Goal: Task Accomplishment & Management: Manage account settings

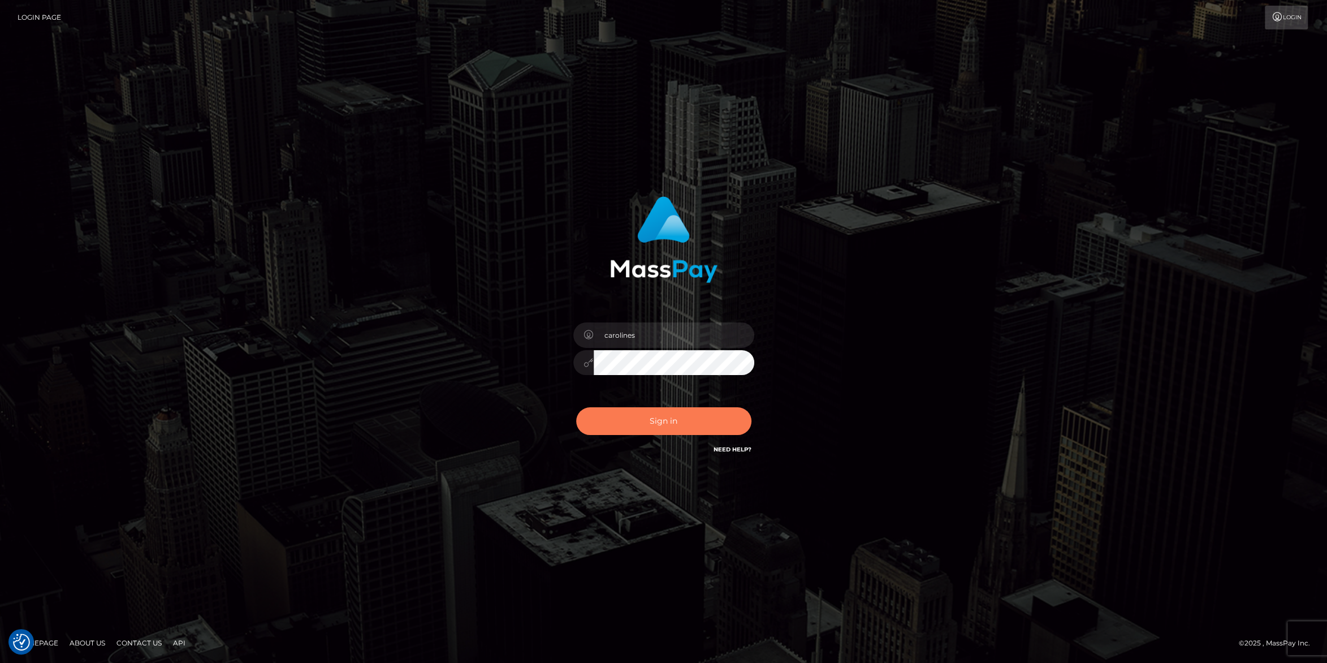
click at [633, 421] on button "Sign in" at bounding box center [663, 421] width 175 height 28
drag, startPoint x: 646, startPoint y: 424, endPoint x: 912, endPoint y: 222, distance: 333.3
click at [646, 422] on button "Sign in" at bounding box center [663, 421] width 175 height 28
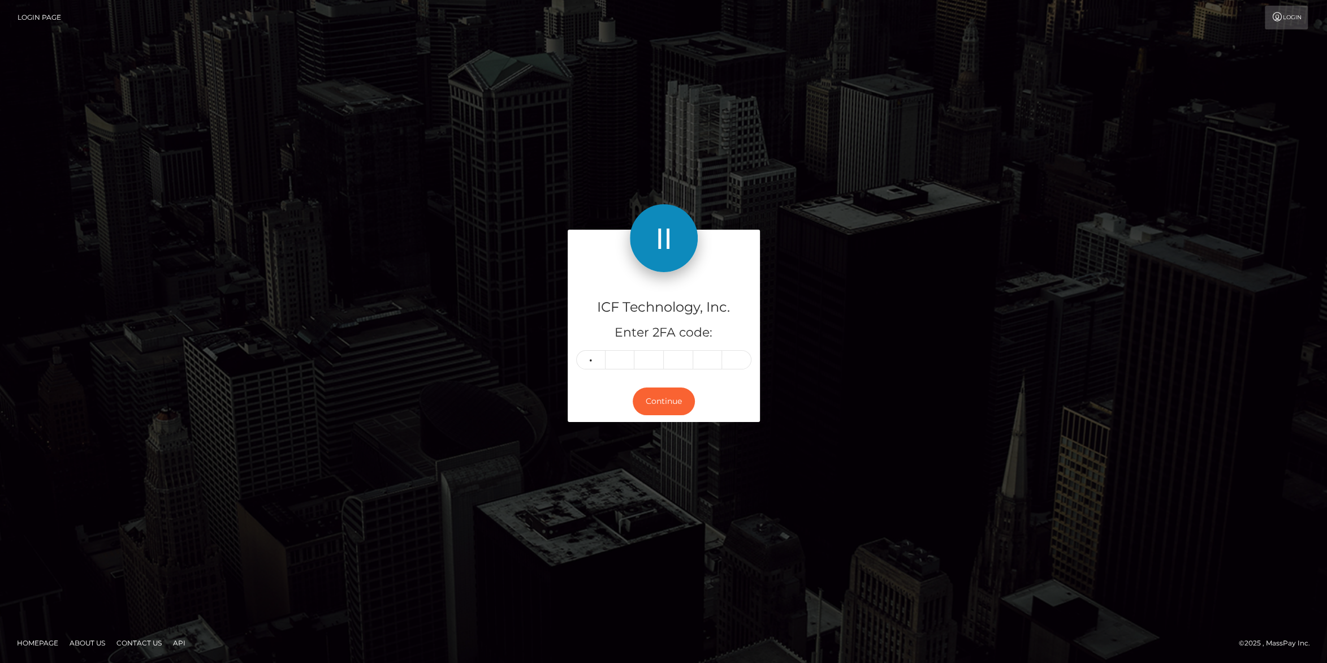
type input "1"
type input "4"
type input "6"
type input "9"
type input "1"
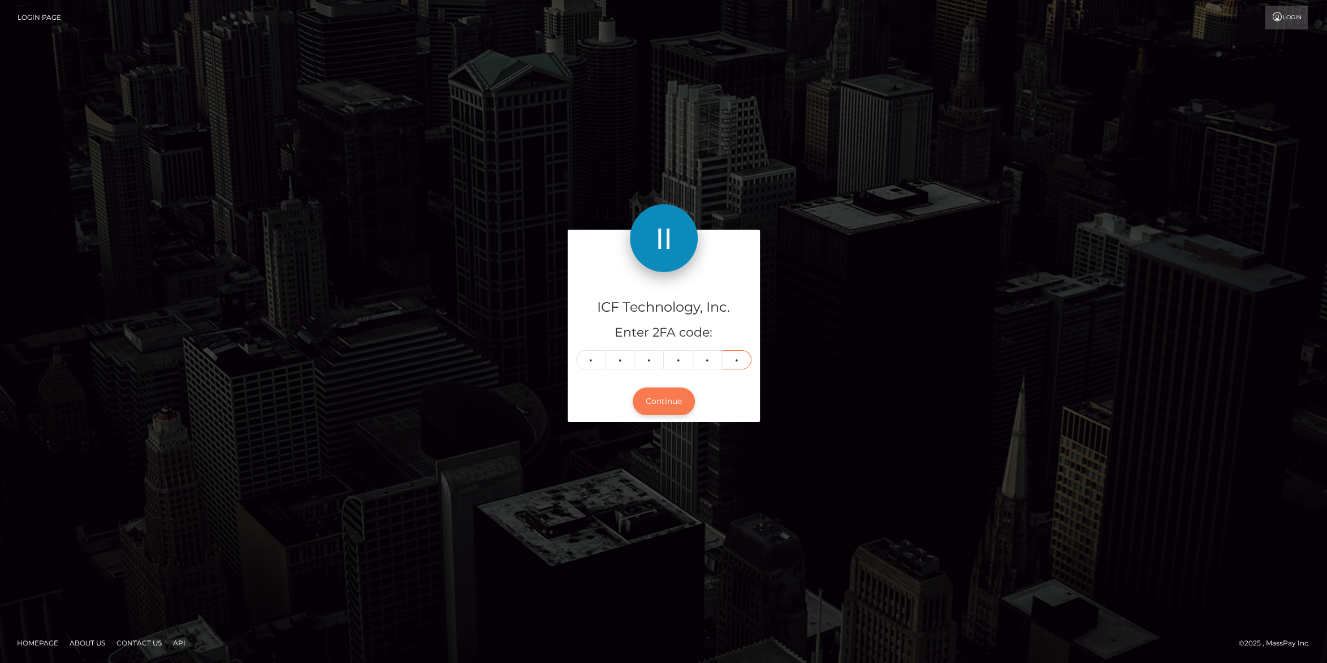
type input "7"
drag, startPoint x: 674, startPoint y: 409, endPoint x: 684, endPoint y: 409, distance: 9.6
click at [673, 410] on button "Continue" at bounding box center [664, 401] width 62 height 28
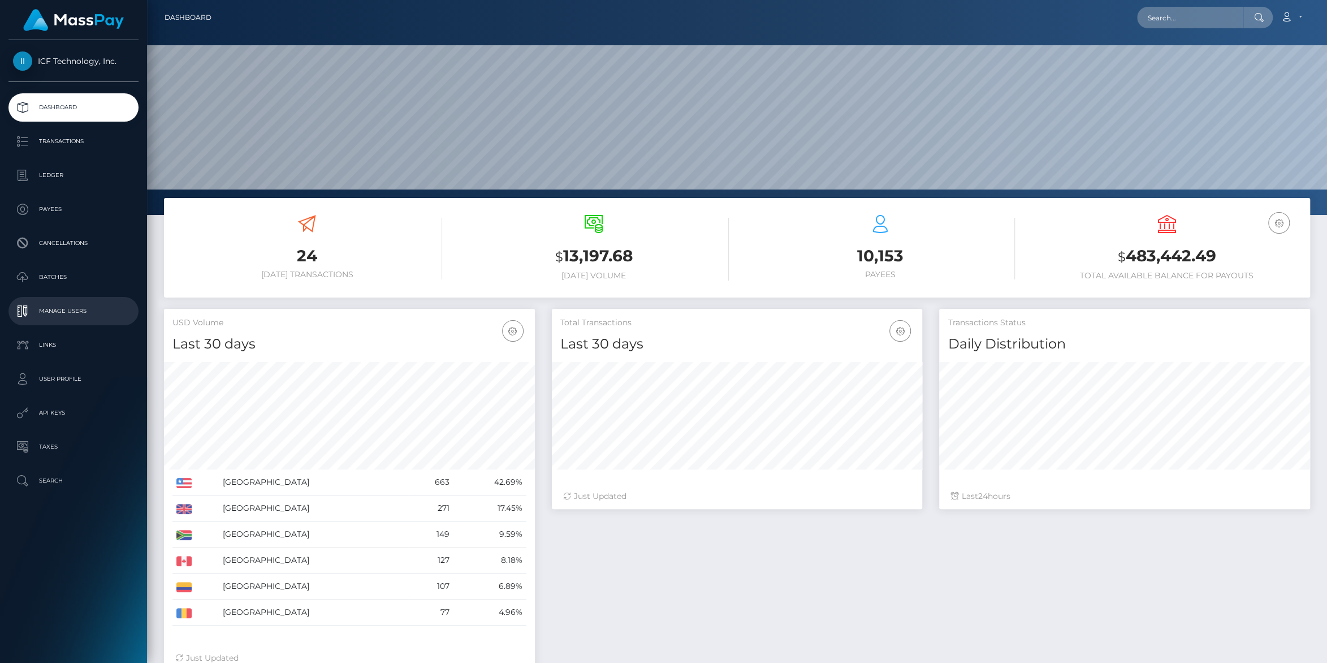
scroll to position [200, 370]
click at [50, 276] on p "Batches" at bounding box center [73, 277] width 121 height 17
